Goal: Task Accomplishment & Management: Use online tool/utility

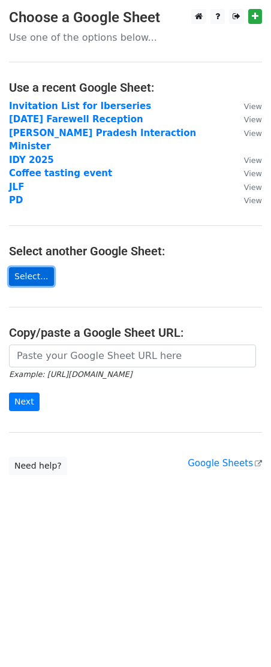
click at [39, 272] on link "Select..." at bounding box center [31, 276] width 45 height 19
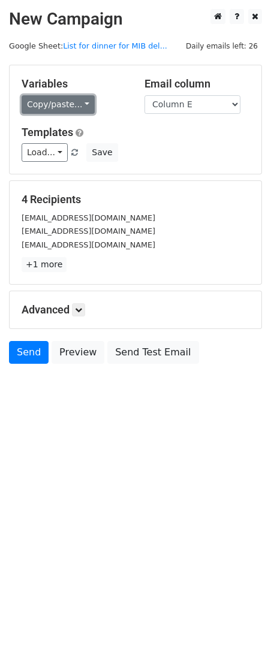
click at [70, 110] on link "Copy/paste..." at bounding box center [58, 104] width 73 height 19
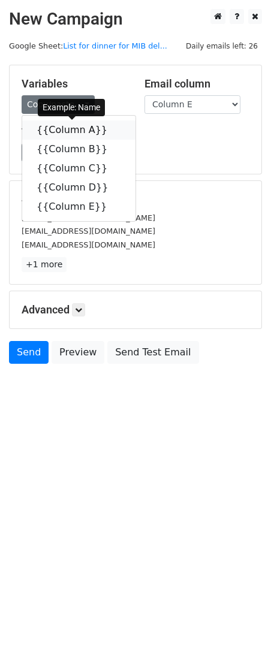
click at [86, 135] on link "{{Column A}}" at bounding box center [78, 129] width 113 height 19
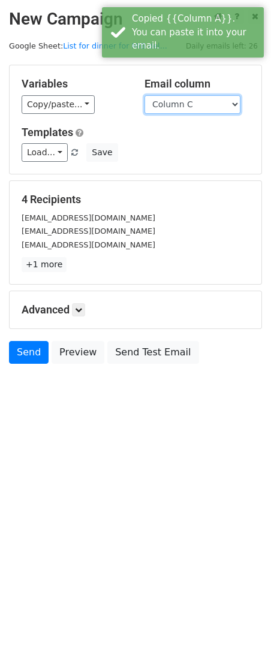
click at [144, 95] on select "Column A Column B Column C Column D Column E" at bounding box center [192, 104] width 96 height 19
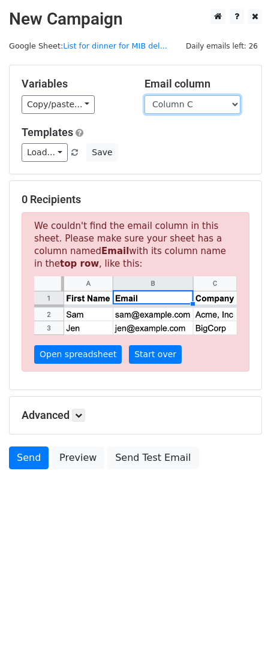
select select "Column B"
click at [144, 95] on select "Column A Column B Column C Column D Column E" at bounding box center [192, 104] width 96 height 19
click at [88, 49] on link "List for dinner for MIB del..." at bounding box center [115, 45] width 104 height 9
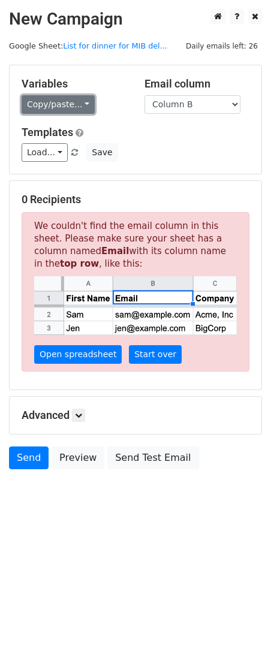
click at [74, 113] on link "Copy/paste..." at bounding box center [58, 104] width 73 height 19
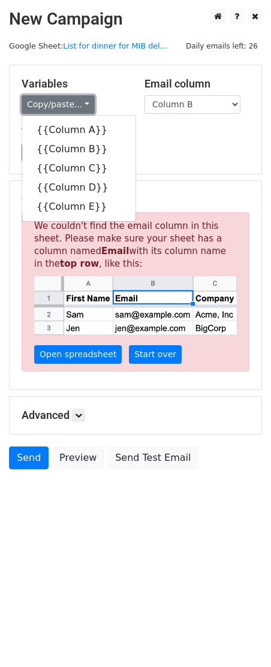
click at [78, 107] on link "Copy/paste..." at bounding box center [58, 104] width 73 height 19
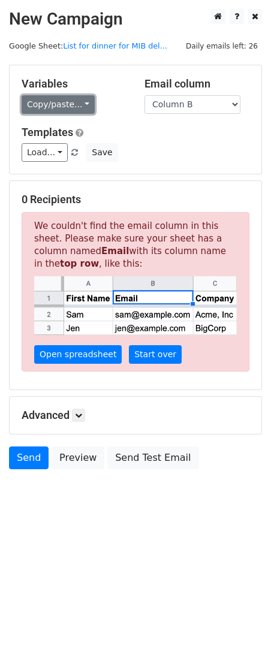
click at [54, 104] on link "Copy/paste..." at bounding box center [58, 104] width 73 height 19
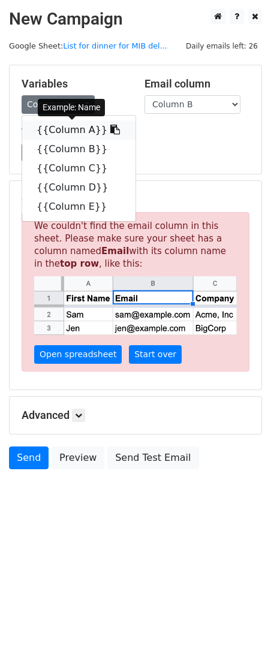
click at [80, 136] on link "{{Column A}}" at bounding box center [78, 129] width 113 height 19
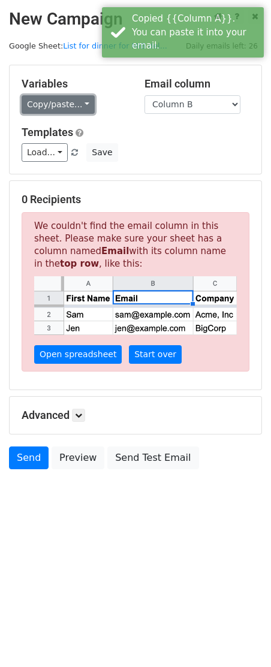
click at [86, 108] on link "Copy/paste..." at bounding box center [58, 104] width 73 height 19
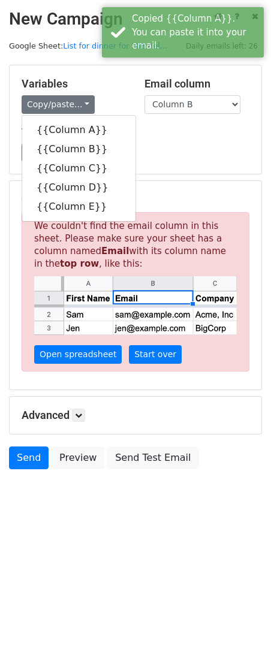
click at [146, 92] on div "Email column Column A Column B Column C Column D Column E" at bounding box center [196, 95] width 123 height 37
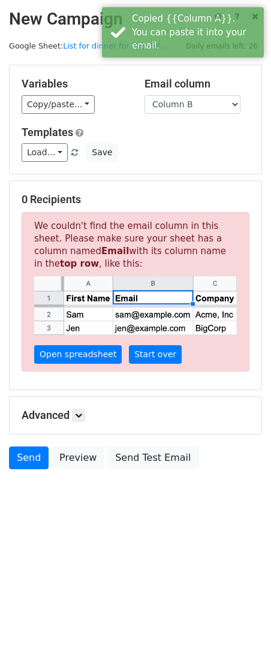
click at [146, 149] on div "Load... Cena CAG 2024 Definitivo 1 Cena CAG 2024 RDAY2024 - English RDAY2024 si…" at bounding box center [136, 152] width 246 height 19
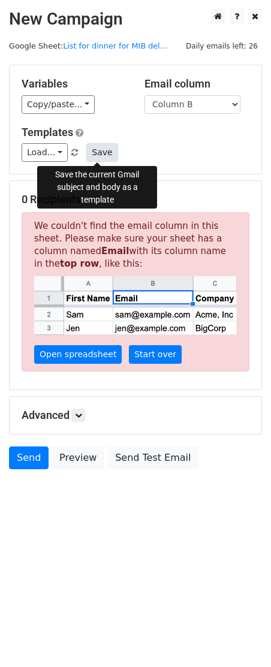
click at [104, 152] on button "Save" at bounding box center [101, 152] width 31 height 19
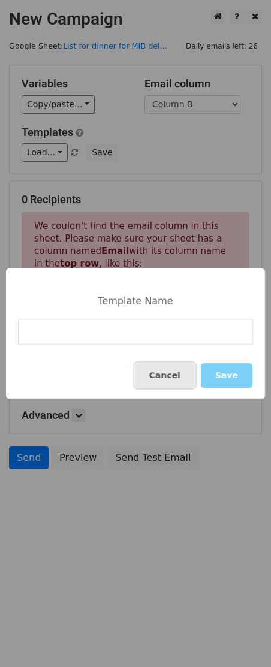
click at [166, 374] on button "Cancel" at bounding box center [165, 375] width 60 height 25
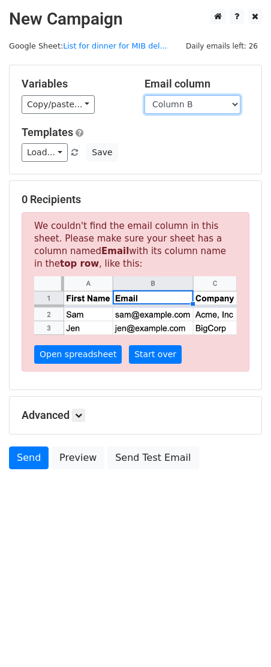
click at [144, 95] on select "Column A Column B Column C Column D Column E" at bounding box center [192, 104] width 96 height 19
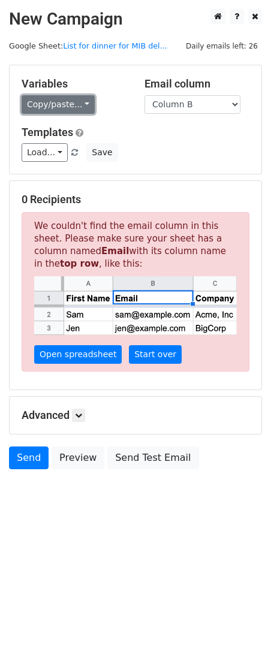
click at [56, 108] on link "Copy/paste..." at bounding box center [58, 104] width 73 height 19
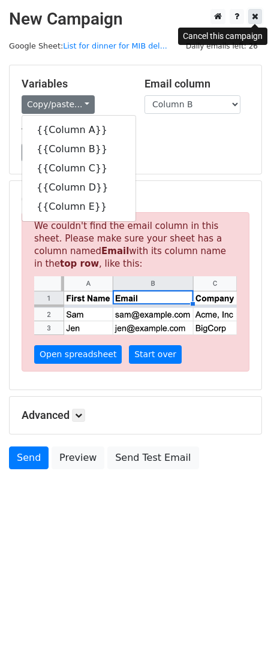
click at [256, 16] on icon at bounding box center [255, 16] width 7 height 8
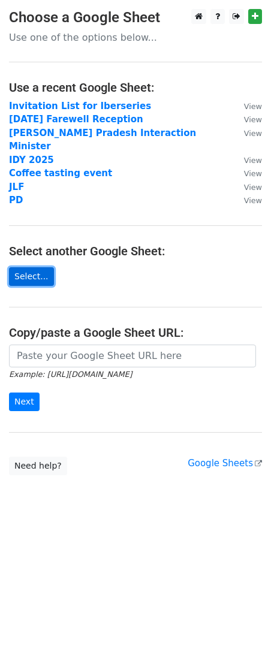
click at [45, 267] on link "Select..." at bounding box center [31, 276] width 45 height 19
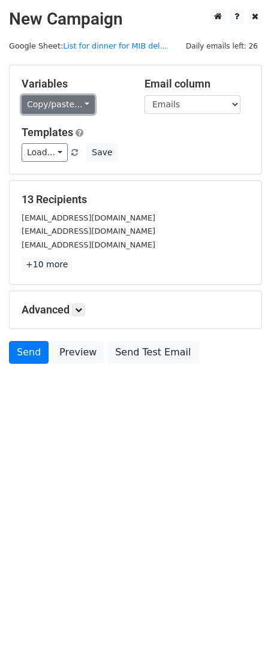
click at [75, 103] on link "Copy/paste..." at bounding box center [58, 104] width 73 height 19
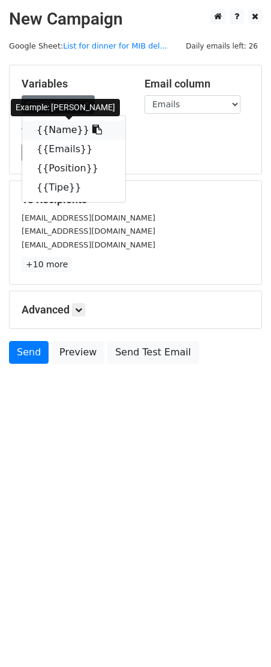
click at [55, 135] on link "{{Name}}" at bounding box center [73, 129] width 103 height 19
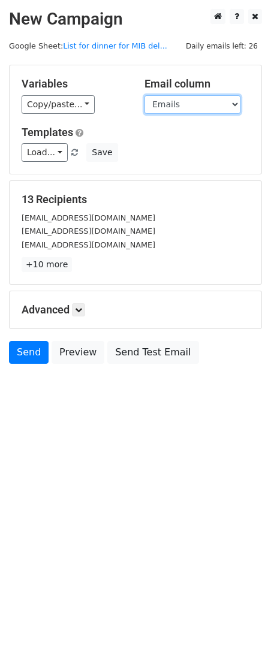
click at [144, 95] on select "Name Emails Position Tipe" at bounding box center [192, 104] width 96 height 19
click at [65, 272] on div "13 Recipients padma.angmoiis@gov.in ritu10kataria@gmail.com registrar@ftii.ac.i…" at bounding box center [136, 232] width 252 height 103
click at [54, 273] on div "13 Recipients padma.angmoiis@gov.in ritu10kataria@gmail.com registrar@ftii.ac.i…" at bounding box center [136, 232] width 252 height 103
click at [52, 264] on link "+10 more" at bounding box center [47, 264] width 50 height 15
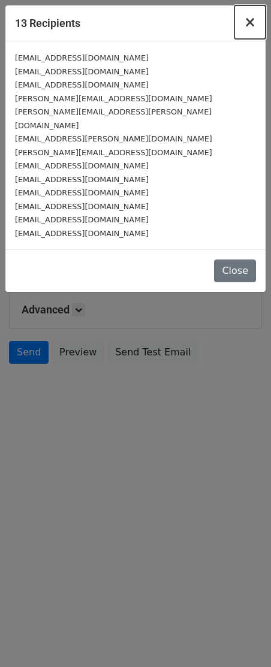
click at [255, 31] on span "×" at bounding box center [250, 22] width 12 height 17
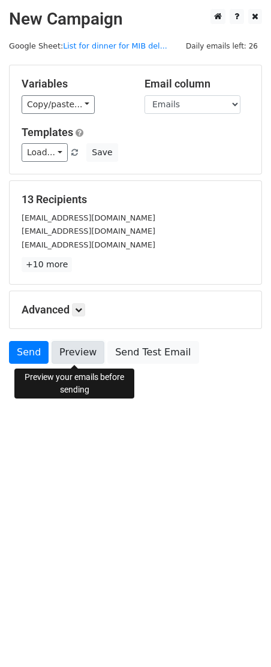
click at [87, 357] on link "Preview" at bounding box center [78, 352] width 53 height 23
